Goal: Task Accomplishment & Management: Manage account settings

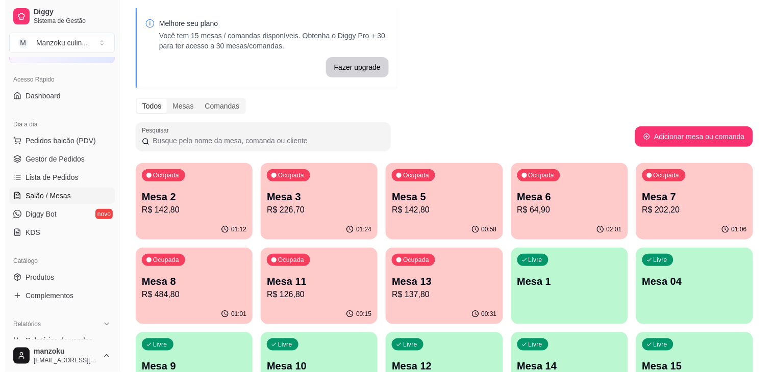
scroll to position [57, 0]
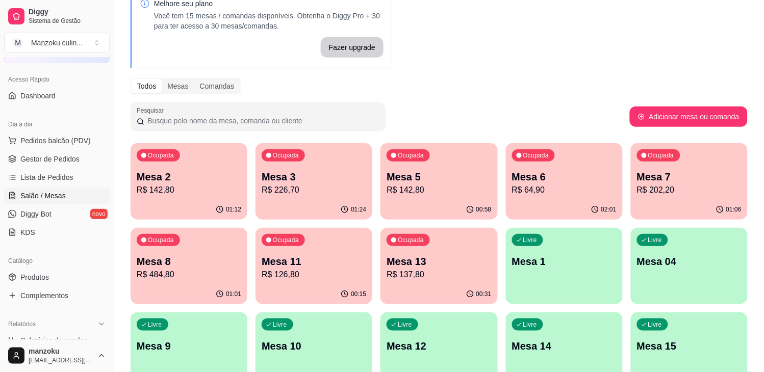
click at [573, 188] on p "R$ 64,90" at bounding box center [564, 190] width 105 height 12
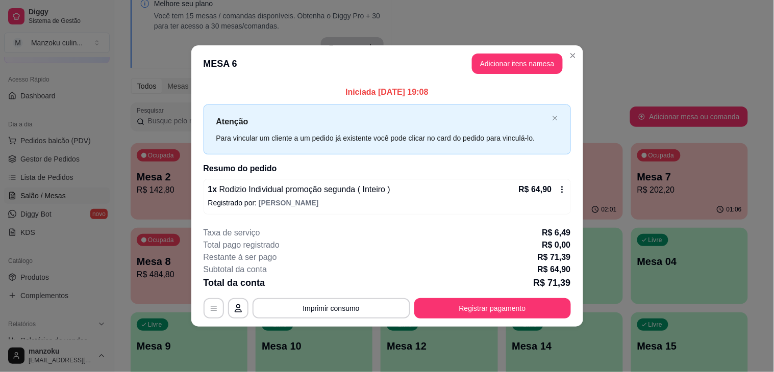
click at [498, 299] on div "**********" at bounding box center [387, 273] width 367 height 92
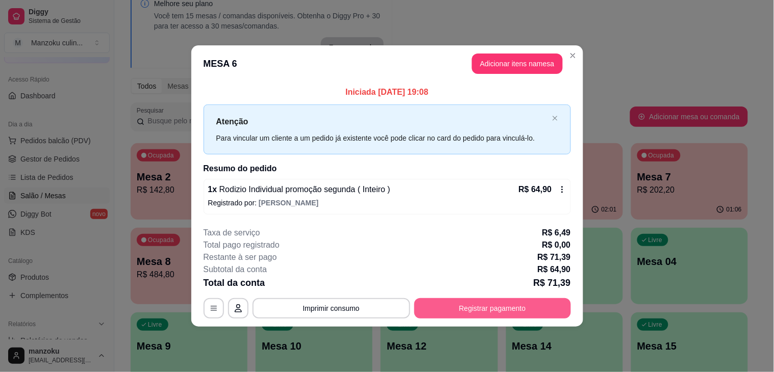
click at [495, 307] on button "Registrar pagamento" at bounding box center [492, 308] width 157 height 20
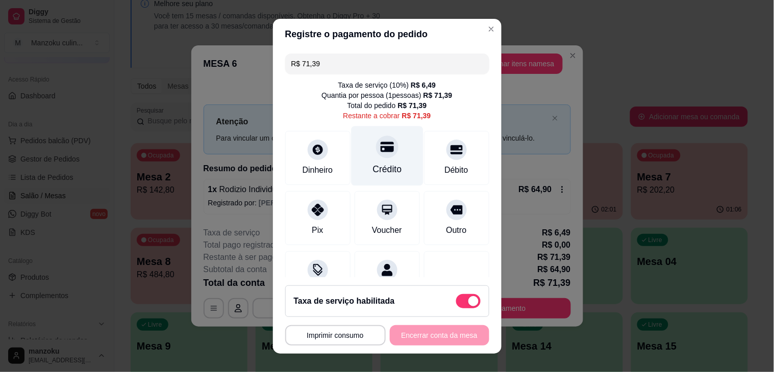
click at [378, 165] on div "Crédito" at bounding box center [386, 169] width 29 height 13
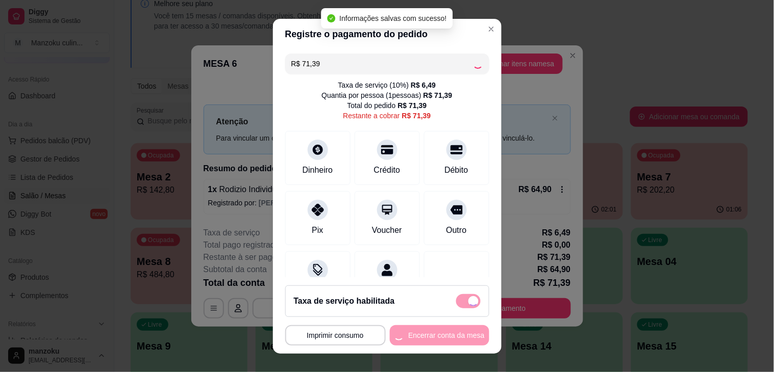
type input "R$ 0,00"
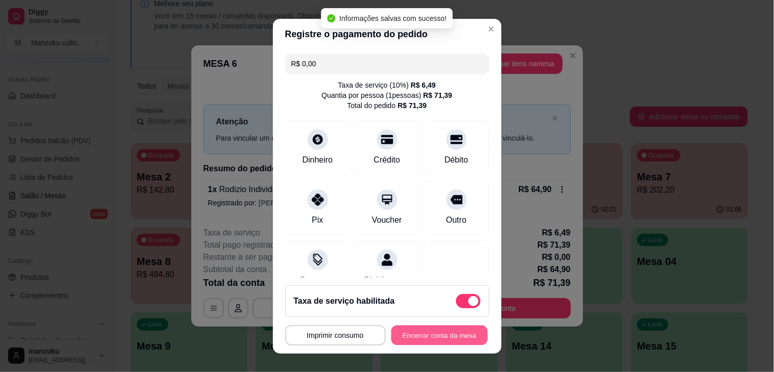
click at [435, 332] on button "Encerrar conta da mesa" at bounding box center [439, 335] width 96 height 20
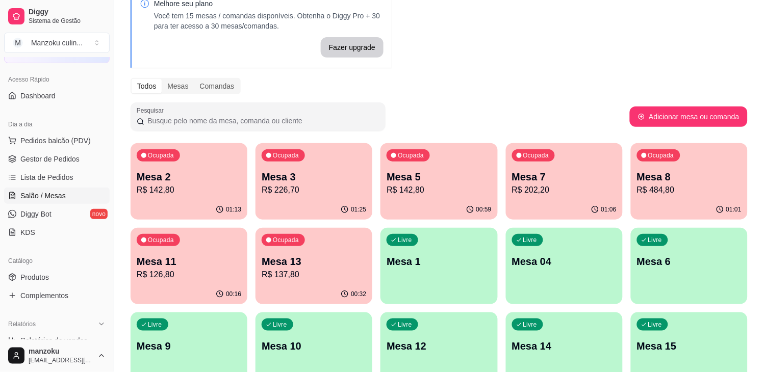
click at [302, 174] on p "Mesa 3" at bounding box center [314, 177] width 105 height 14
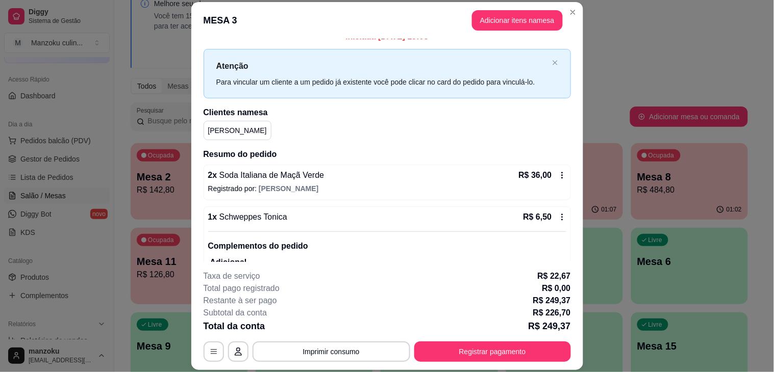
scroll to position [0, 0]
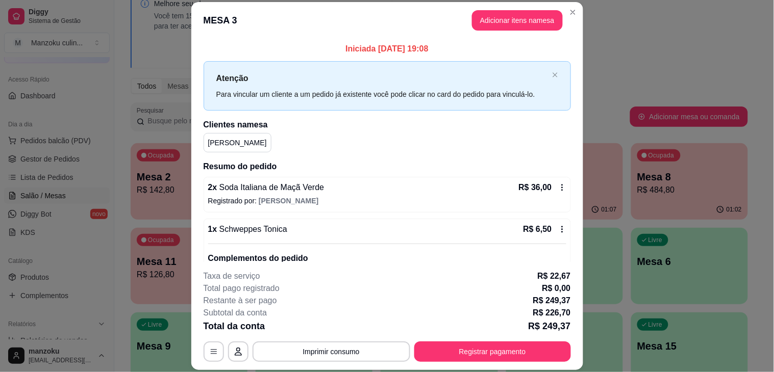
click at [558, 190] on icon at bounding box center [562, 188] width 8 height 8
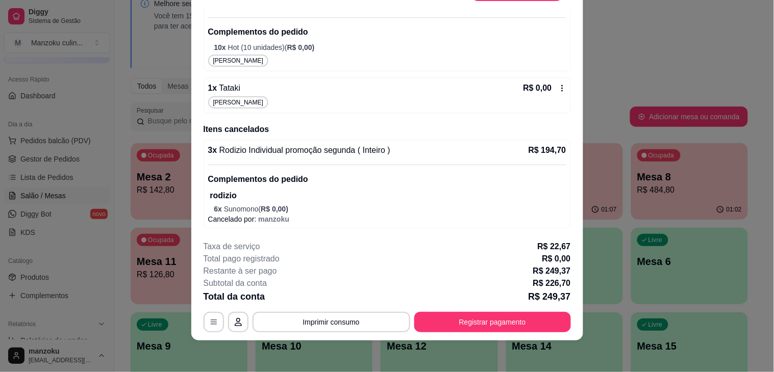
scroll to position [31, 0]
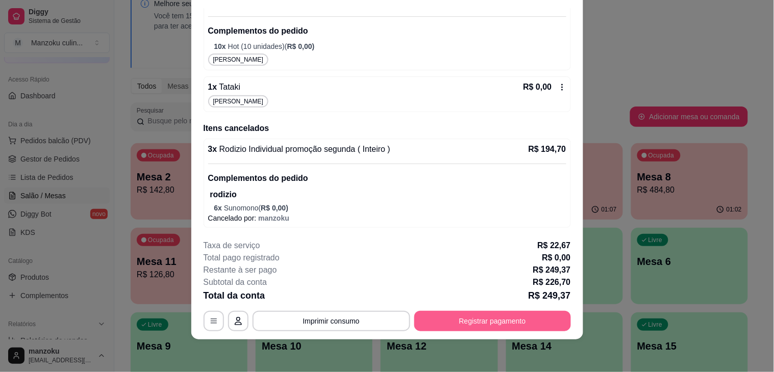
click at [503, 320] on button "Registrar pagamento" at bounding box center [492, 321] width 157 height 20
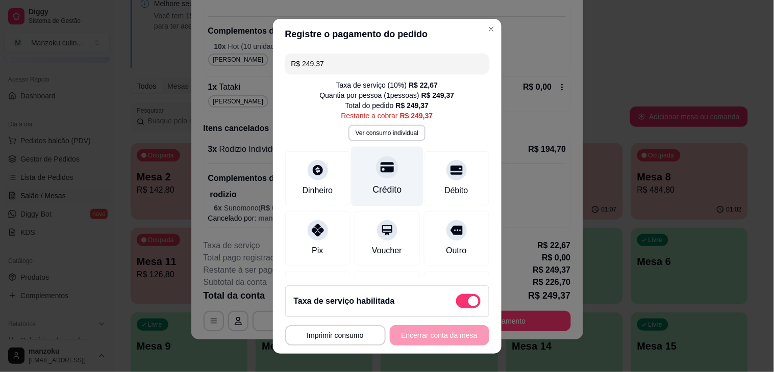
click at [380, 174] on icon at bounding box center [386, 167] width 13 height 13
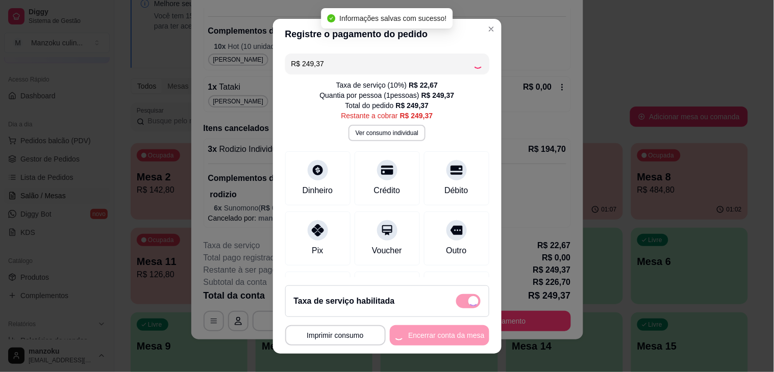
type input "R$ 0,00"
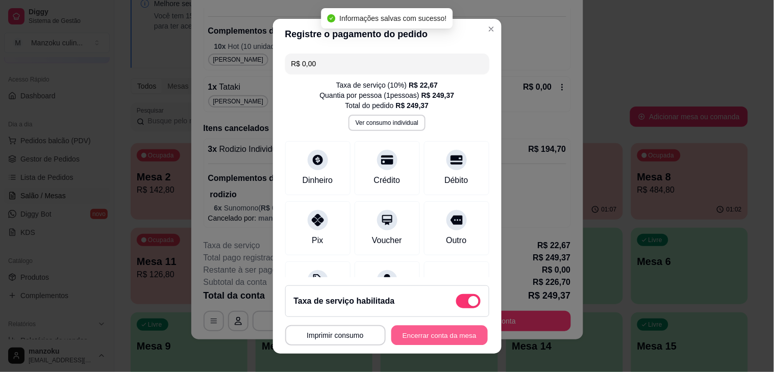
click at [447, 332] on button "Encerrar conta da mesa" at bounding box center [439, 335] width 96 height 20
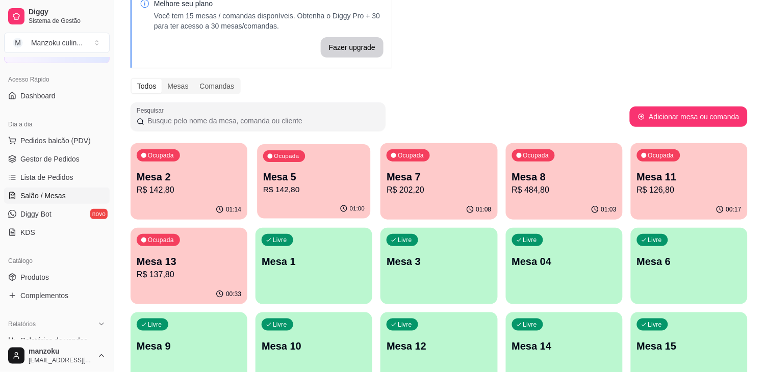
click at [322, 171] on p "Mesa 5" at bounding box center [313, 177] width 101 height 14
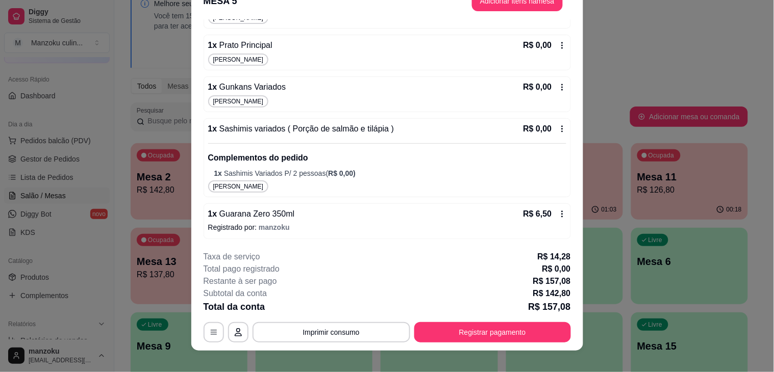
scroll to position [31, 0]
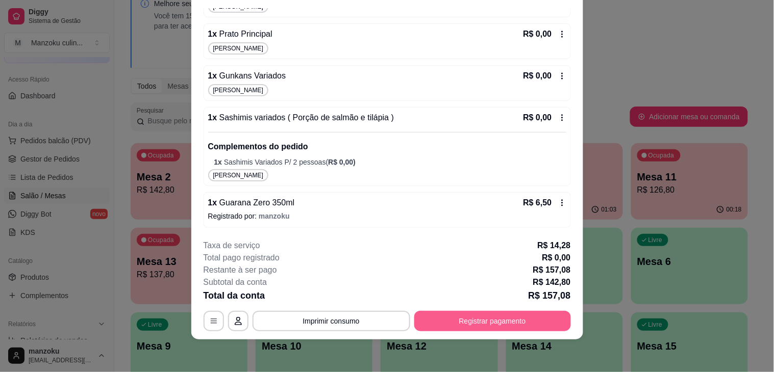
click at [458, 322] on button "Registrar pagamento" at bounding box center [492, 321] width 157 height 20
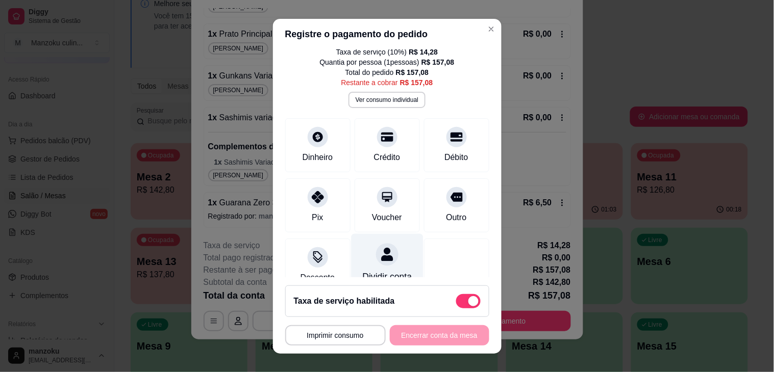
scroll to position [65, 0]
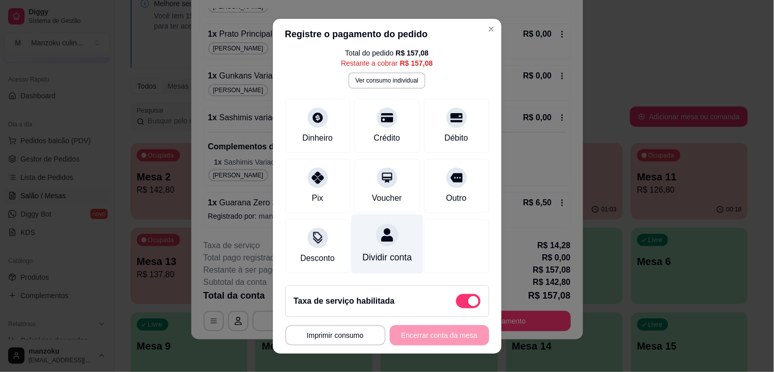
click at [374, 235] on div "Dividir conta" at bounding box center [387, 244] width 72 height 60
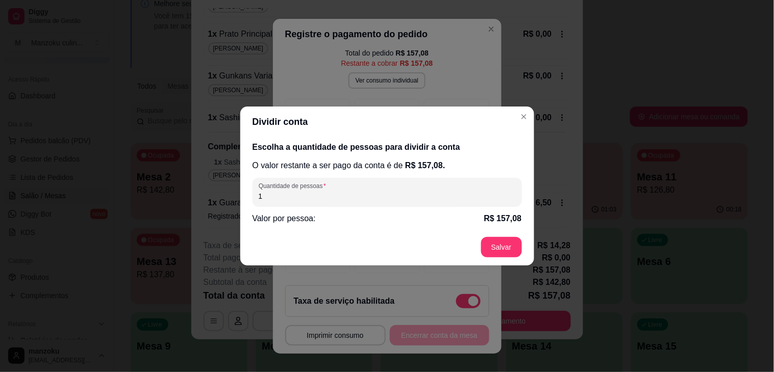
click at [347, 195] on input "1" at bounding box center [387, 196] width 257 height 10
type input "2"
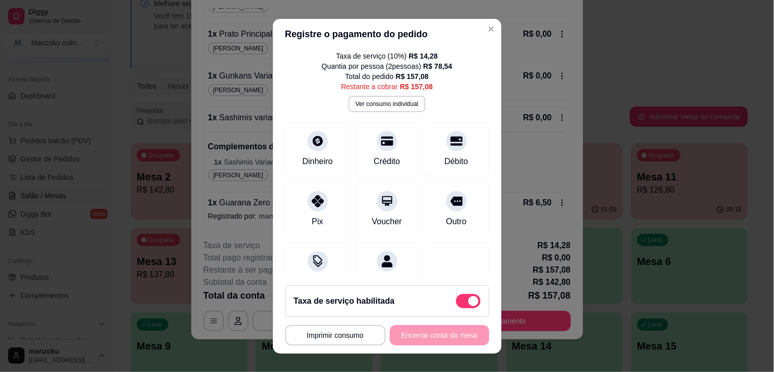
scroll to position [0, 0]
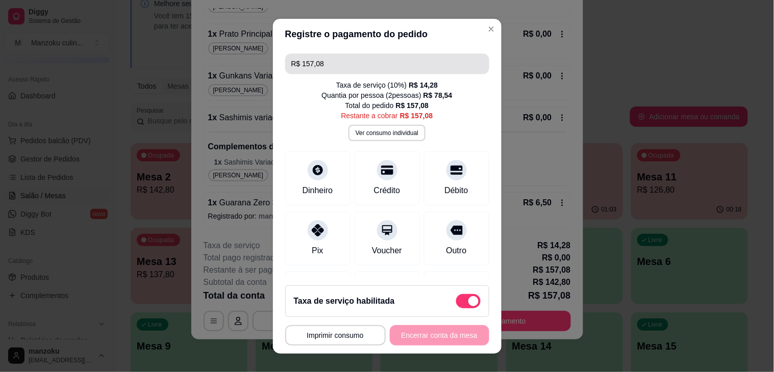
click at [372, 67] on input "R$ 157,08" at bounding box center [387, 64] width 192 height 20
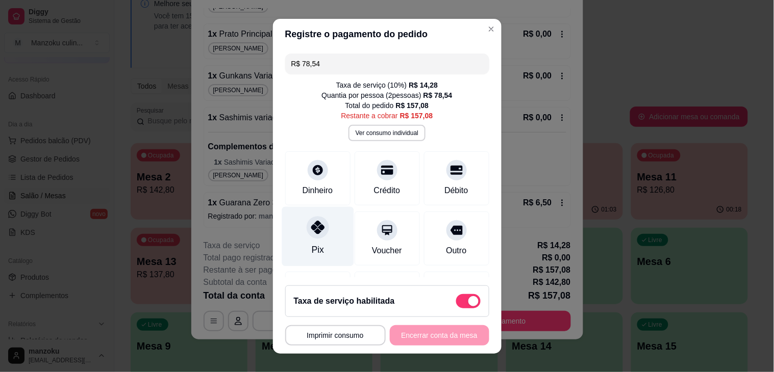
click at [313, 226] on icon at bounding box center [317, 227] width 13 height 13
click at [311, 232] on icon at bounding box center [317, 227] width 13 height 13
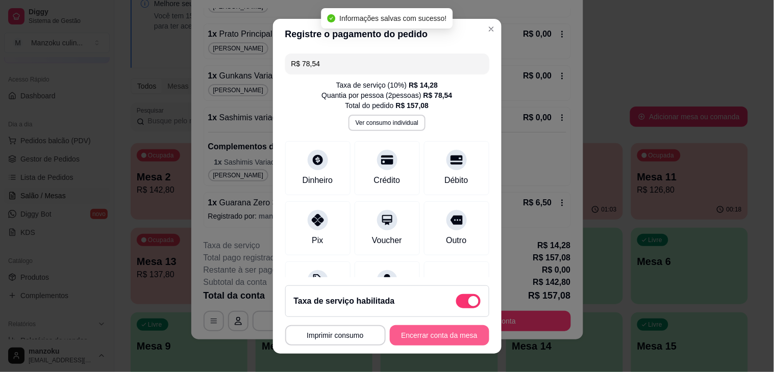
type input "R$ 0,00"
click at [436, 347] on footer "**********" at bounding box center [387, 315] width 228 height 77
click at [441, 329] on button "Encerrar conta da mesa" at bounding box center [439, 335] width 96 height 20
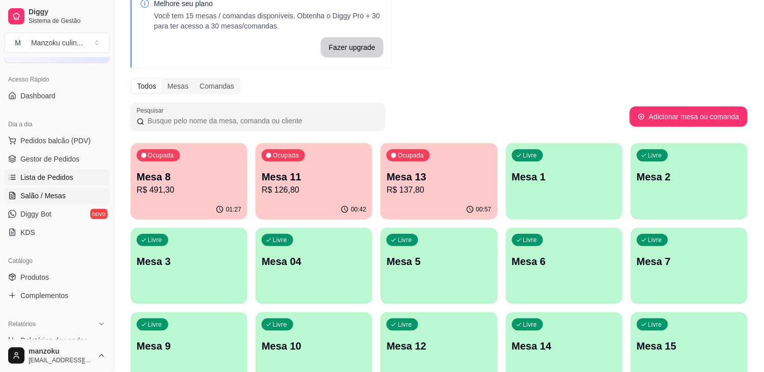
click at [67, 175] on span "Lista de Pedidos" at bounding box center [46, 177] width 53 height 10
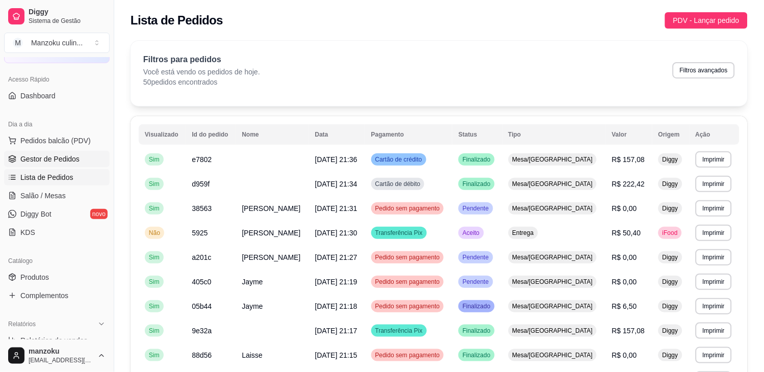
click at [68, 151] on link "Gestor de Pedidos" at bounding box center [57, 159] width 106 height 16
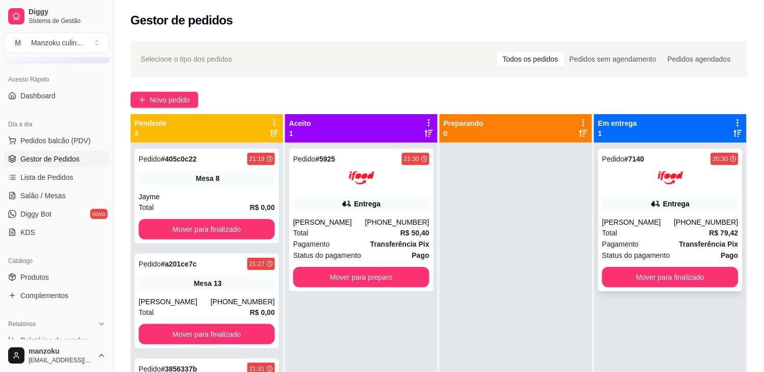
click at [667, 192] on div "Pedido # 7140 20:30 Entrega [PERSON_NAME] [PHONE_NUMBER] Total R$ 79,42 Pagamen…" at bounding box center [670, 220] width 144 height 143
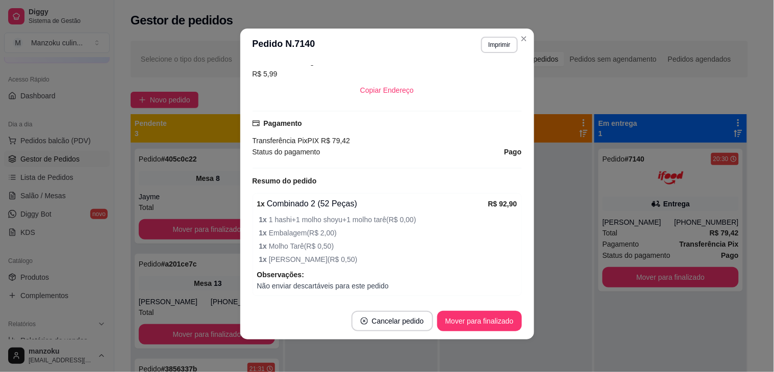
scroll to position [340, 0]
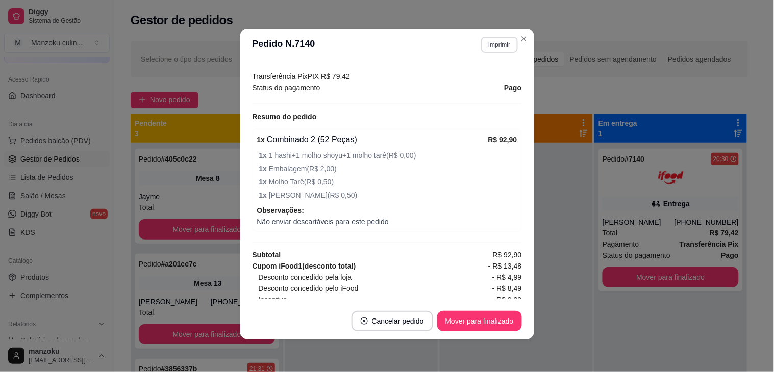
click at [492, 40] on button "Imprimir" at bounding box center [499, 45] width 36 height 16
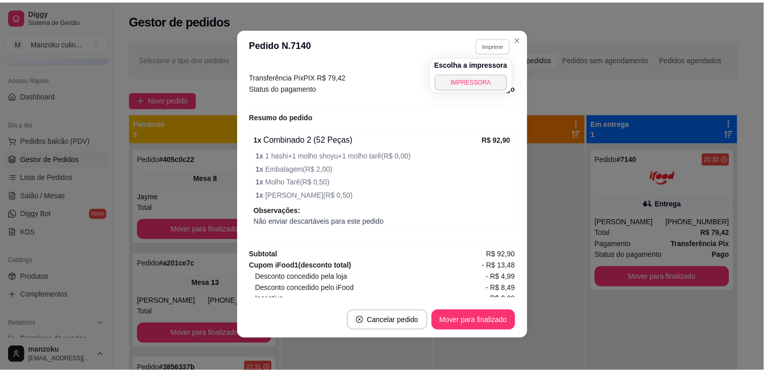
scroll to position [113, 0]
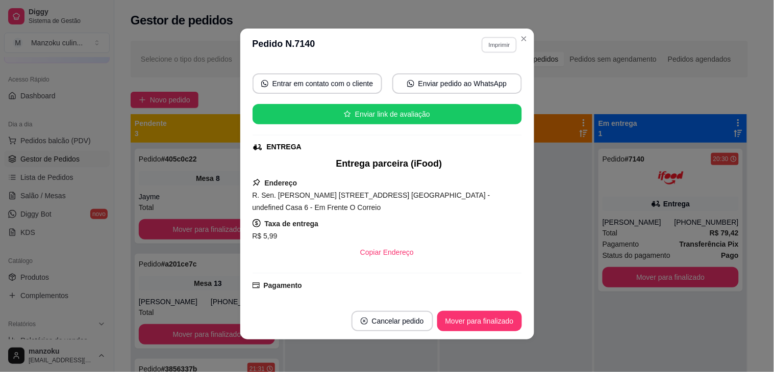
click at [524, 32] on header "**********" at bounding box center [387, 45] width 294 height 33
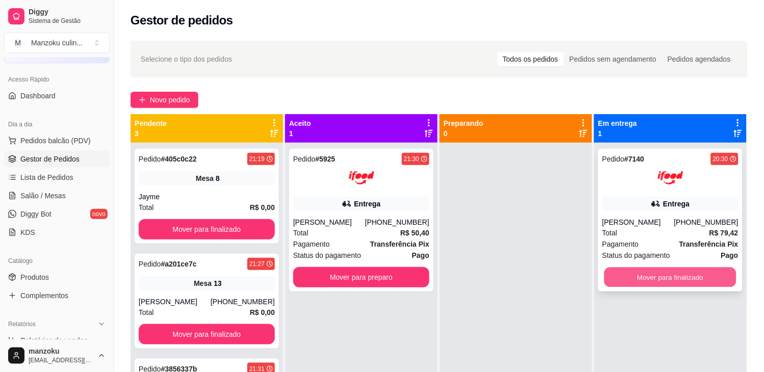
click at [650, 270] on button "Mover para finalizado" at bounding box center [670, 278] width 132 height 20
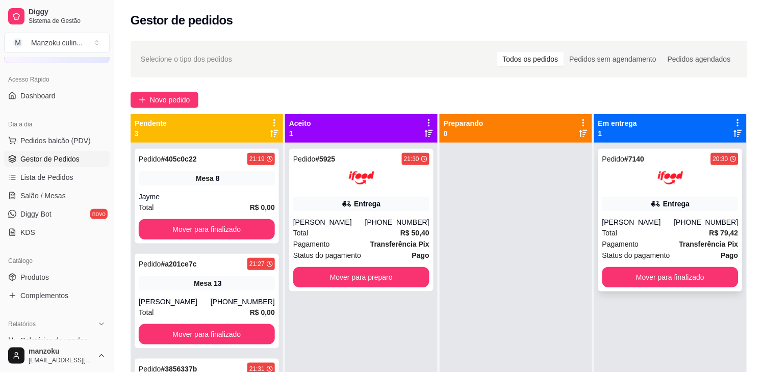
click at [671, 266] on div "Pedido # 7140 20:30 Entrega [PERSON_NAME] [PHONE_NUMBER] Total R$ 79,42 Pagamen…" at bounding box center [670, 220] width 144 height 143
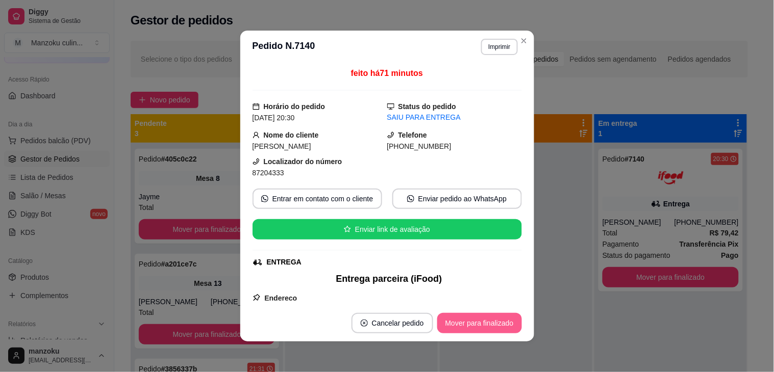
click at [500, 315] on button "Mover para finalizado" at bounding box center [479, 323] width 85 height 20
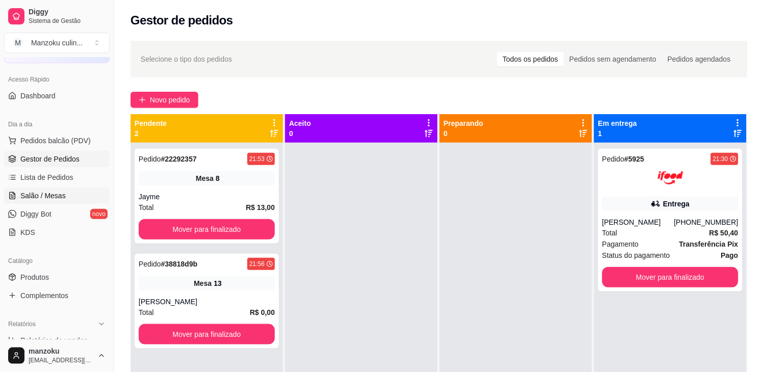
click at [60, 195] on span "Salão / Mesas" at bounding box center [42, 196] width 45 height 10
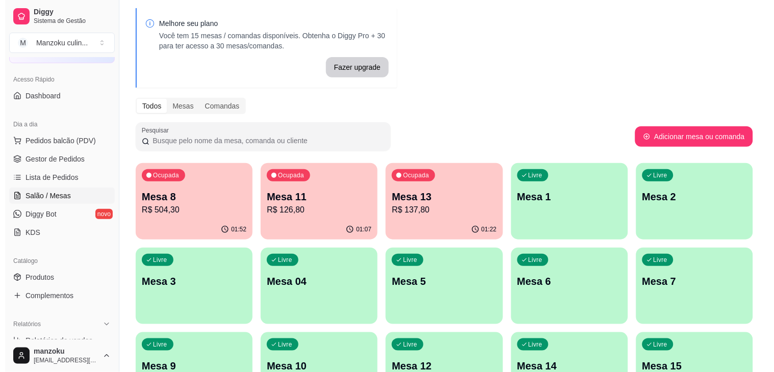
scroll to position [57, 0]
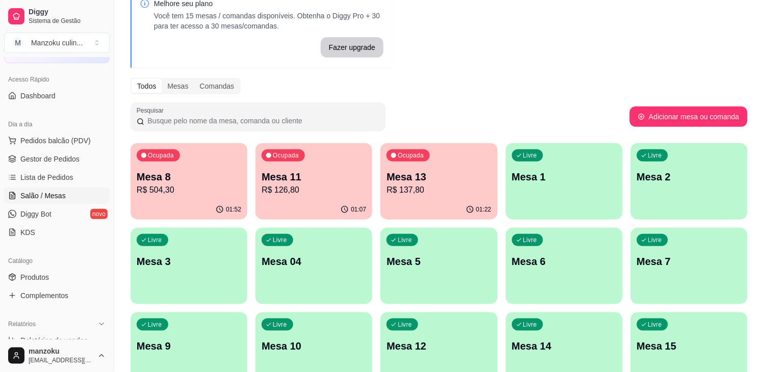
click at [305, 177] on p "Mesa 11" at bounding box center [314, 177] width 105 height 14
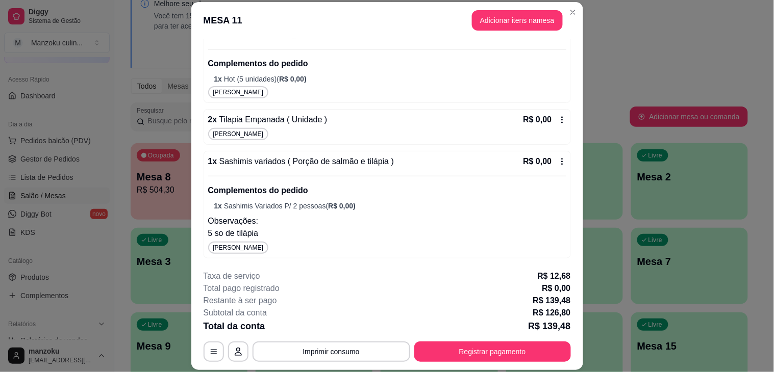
scroll to position [31, 0]
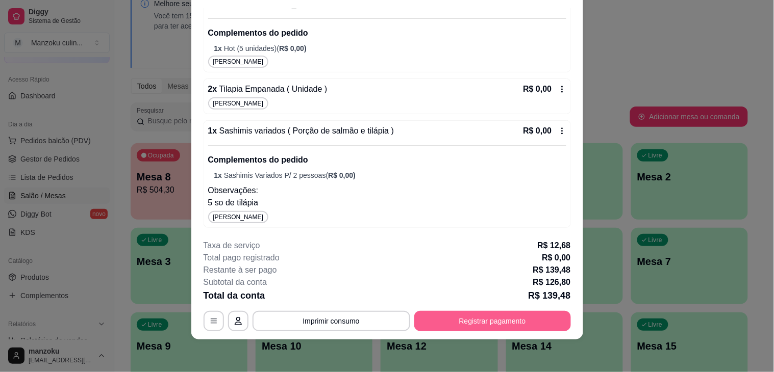
click at [505, 319] on button "Registrar pagamento" at bounding box center [492, 321] width 157 height 20
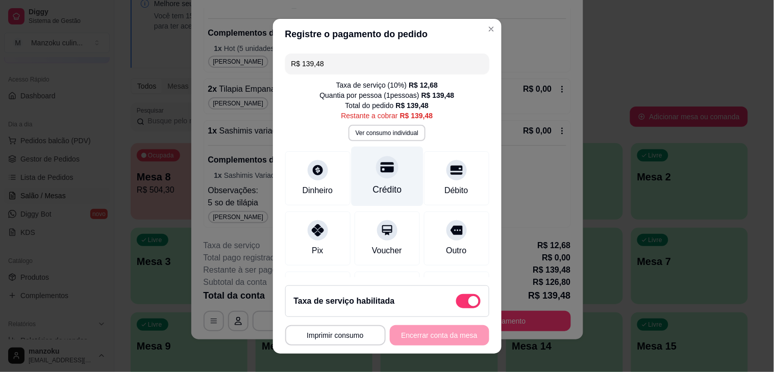
click at [378, 184] on div "Crédito" at bounding box center [386, 189] width 29 height 13
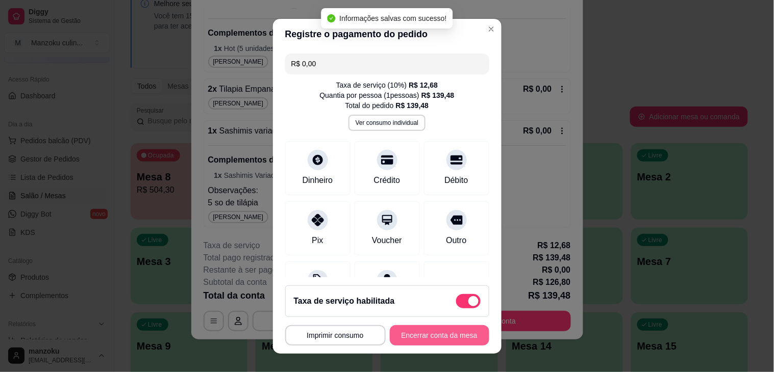
type input "R$ 0,00"
click at [448, 334] on button "Encerrar conta da mesa" at bounding box center [439, 335] width 96 height 20
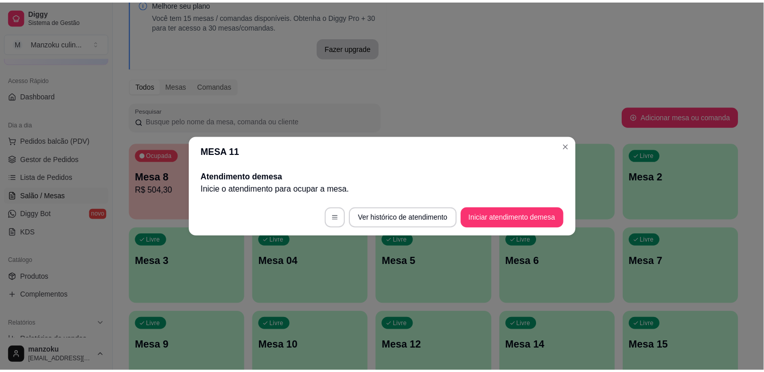
scroll to position [0, 0]
